Goal: Task Accomplishment & Management: Use online tool/utility

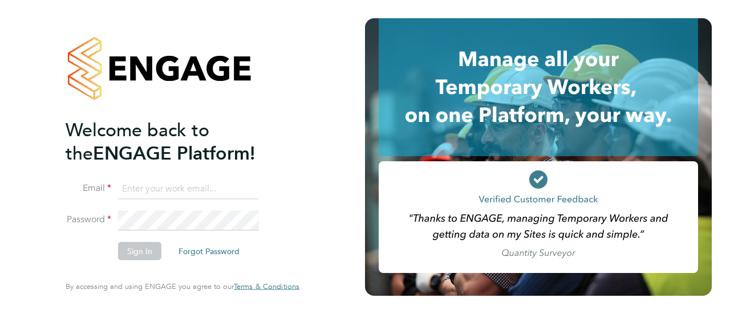
type input "[PERSON_NAME][EMAIL_ADDRESS][PERSON_NAME][DOMAIN_NAME]"
click at [145, 258] on button "Sign In" at bounding box center [139, 251] width 43 height 18
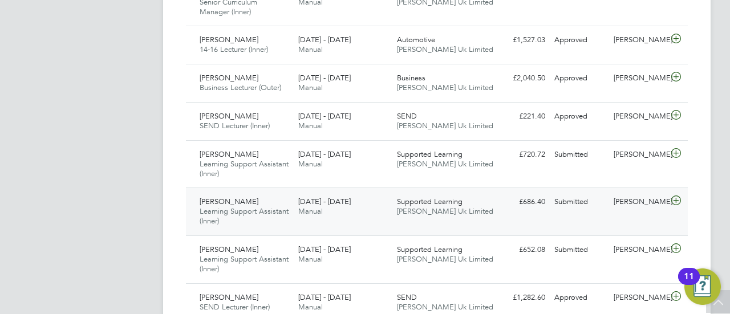
click at [480, 210] on div "Supported Learning Morgan Hunt Uk Limited" at bounding box center [441, 207] width 99 height 29
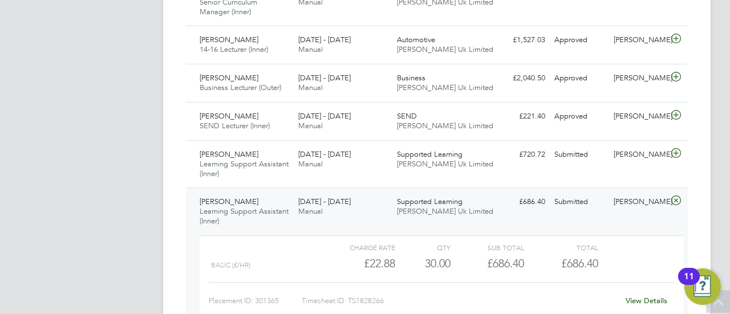
click at [435, 221] on div "Supported Learning Morgan Hunt Uk Limited" at bounding box center [441, 207] width 99 height 29
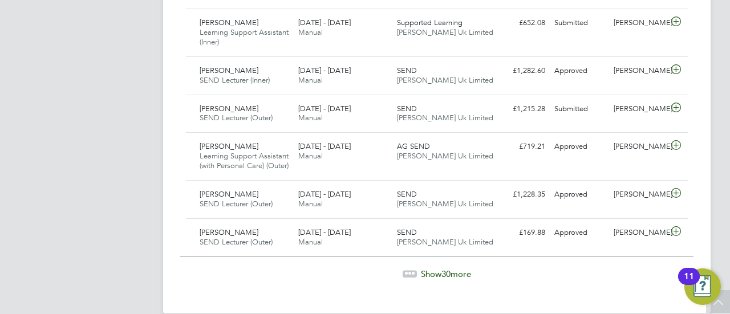
scroll to position [1451, 0]
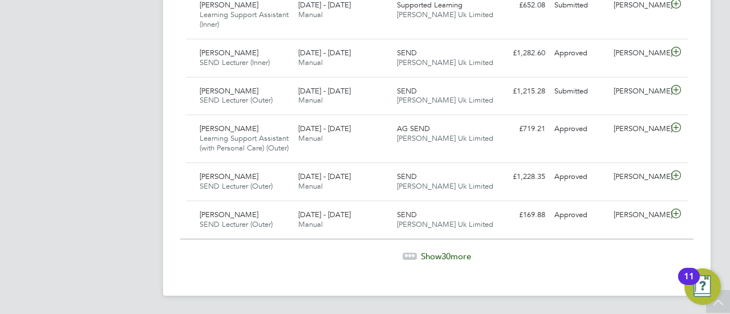
click at [426, 257] on span "Show 30 more" at bounding box center [446, 256] width 50 height 11
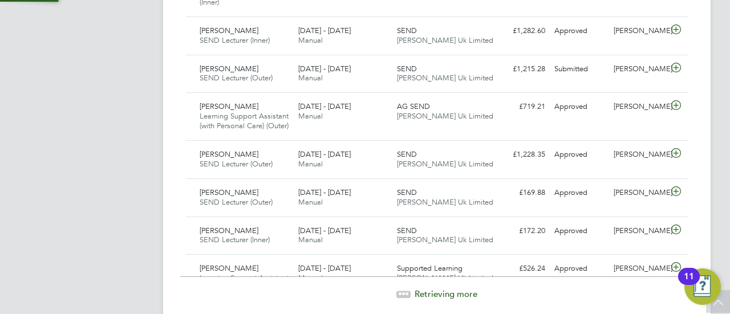
scroll to position [38, 99]
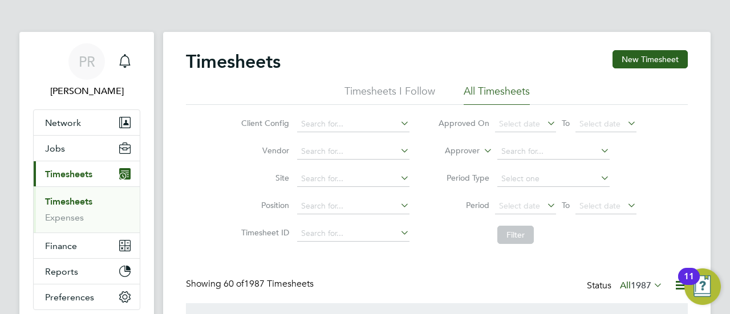
click at [60, 204] on link "Timesheets" at bounding box center [68, 201] width 47 height 11
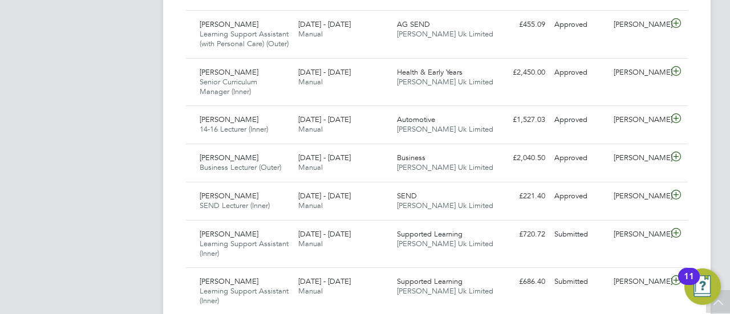
scroll to position [1105, 0]
